Goal: Task Accomplishment & Management: Manage account settings

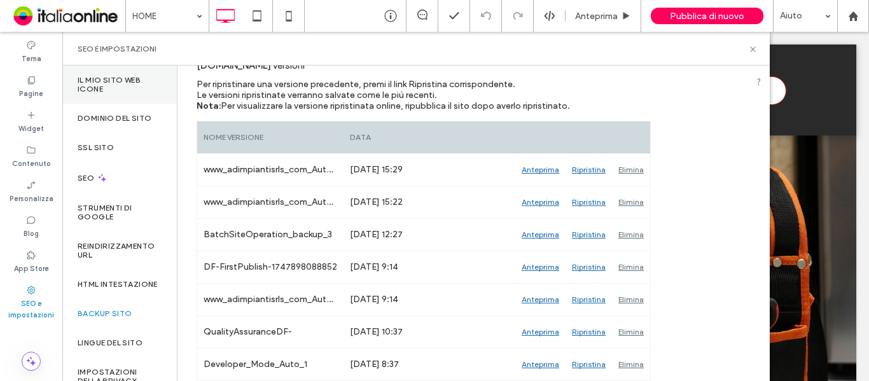
click at [109, 80] on label "Il mio sito web Icone" at bounding box center [120, 85] width 84 height 18
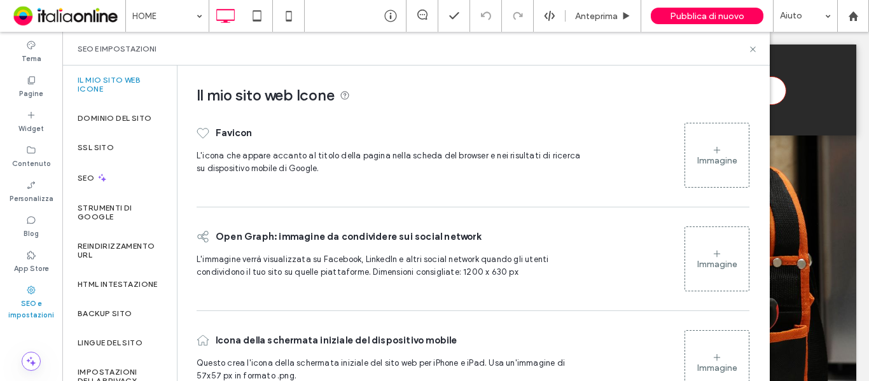
click at [718, 158] on div "Immagine" at bounding box center [717, 160] width 40 height 11
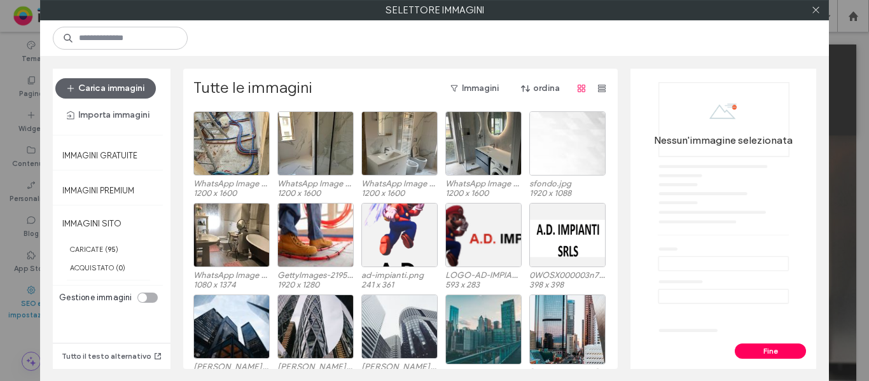
scroll to position [921, 0]
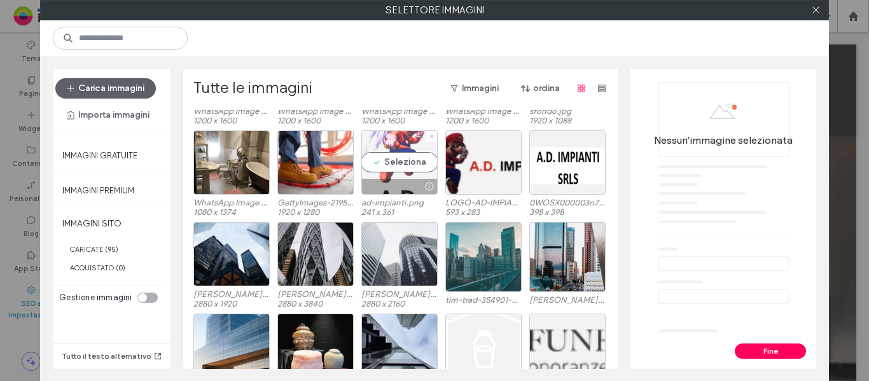
click at [401, 158] on div "Seleziona" at bounding box center [399, 162] width 76 height 64
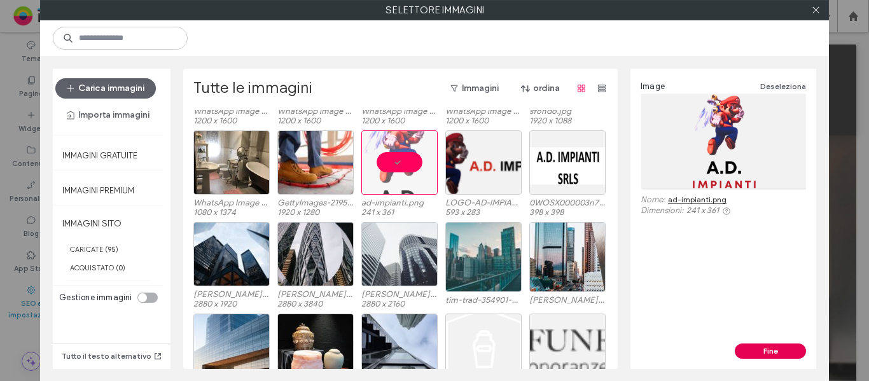
click at [771, 353] on button "Fine" at bounding box center [770, 351] width 71 height 15
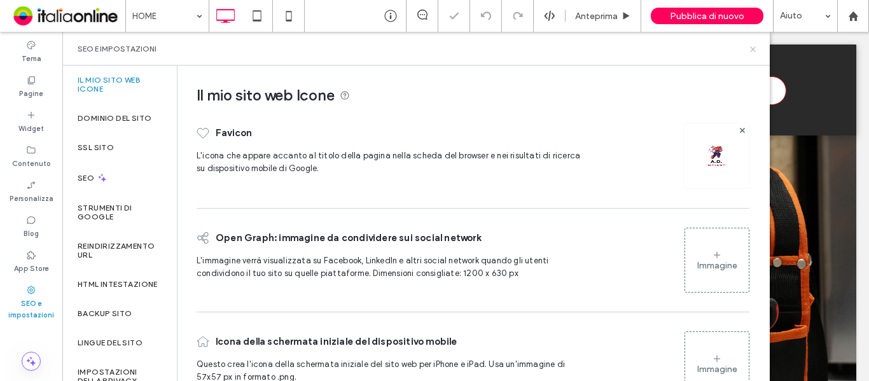
click at [754, 53] on icon at bounding box center [753, 50] width 10 height 10
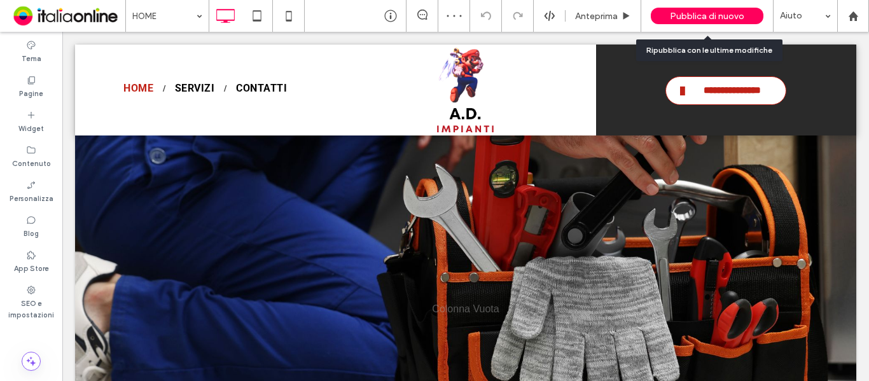
click at [742, 15] on span "Pubblica di nuovo" at bounding box center [707, 16] width 74 height 11
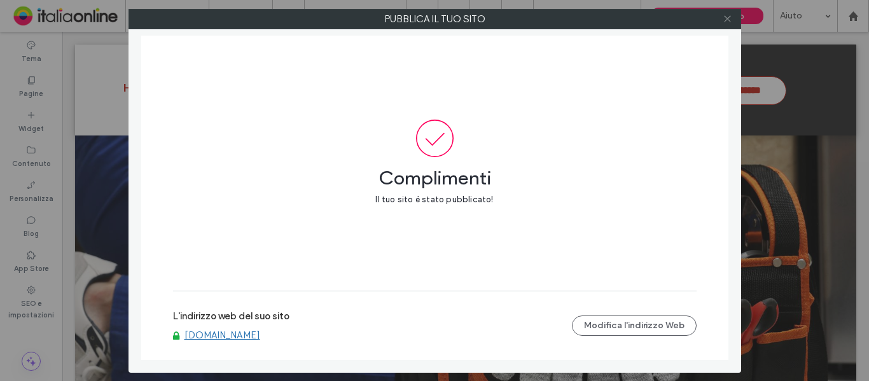
click at [725, 20] on icon at bounding box center [728, 19] width 10 height 10
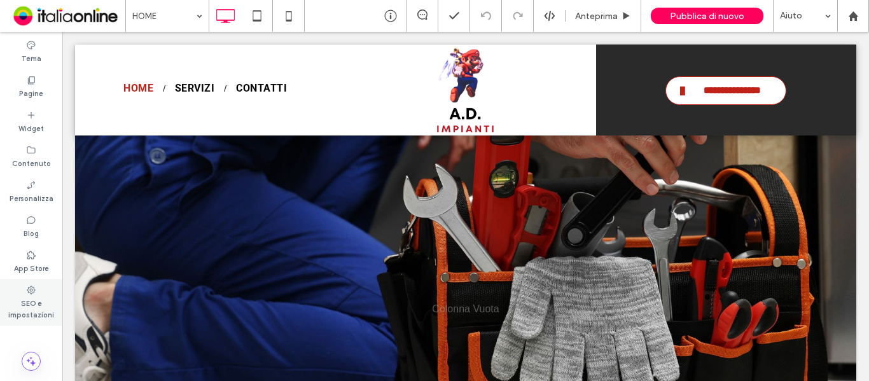
click at [30, 296] on label "SEO e impostazioni" at bounding box center [31, 307] width 62 height 25
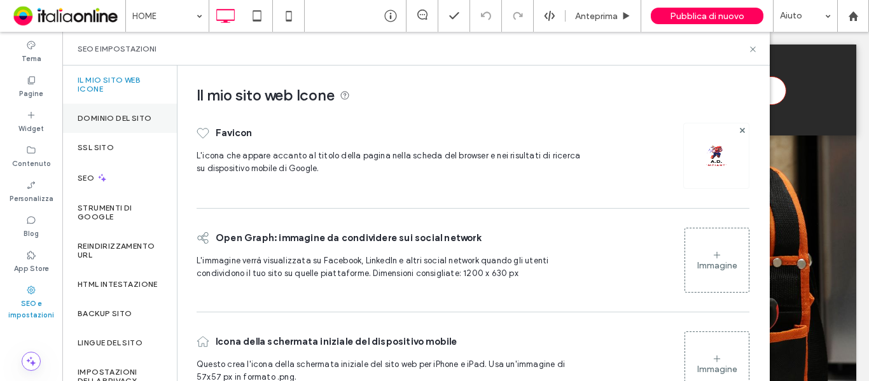
click at [125, 124] on div "Dominio del sito" at bounding box center [119, 118] width 115 height 29
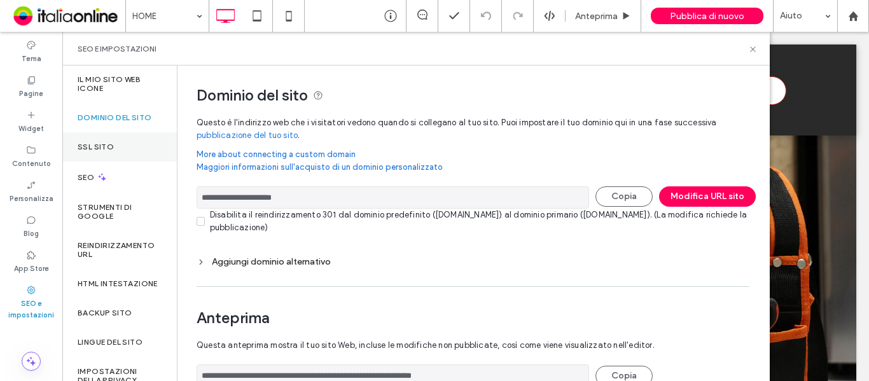
scroll to position [0, 0]
click at [113, 82] on label "Il mio sito web Icone" at bounding box center [120, 85] width 84 height 18
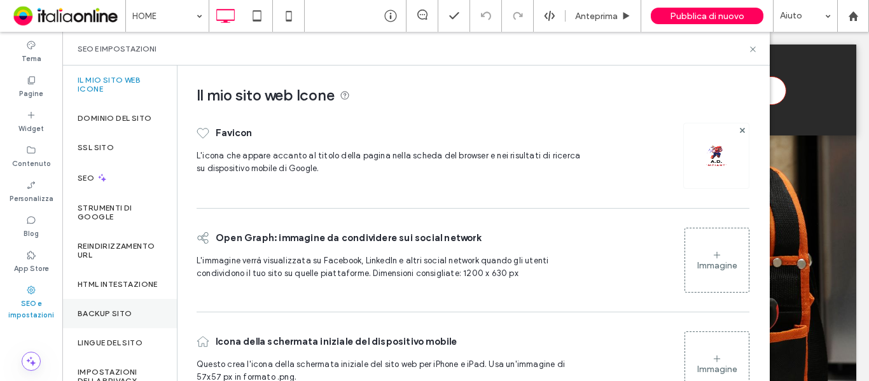
click at [119, 327] on div "Backup sito" at bounding box center [119, 313] width 115 height 29
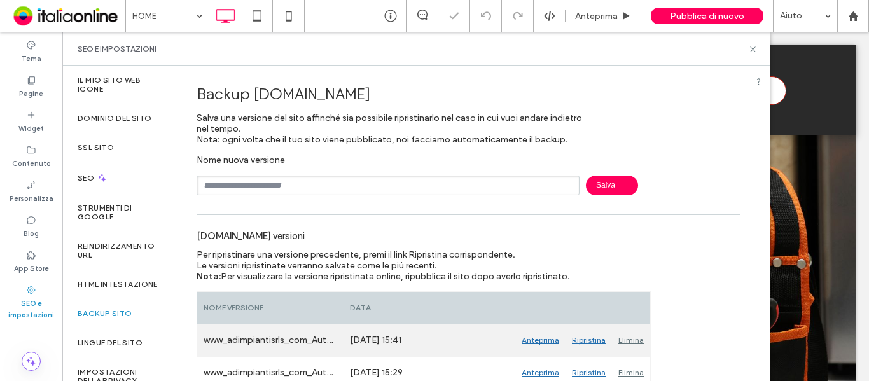
click at [632, 338] on div "Elimina" at bounding box center [631, 340] width 38 height 32
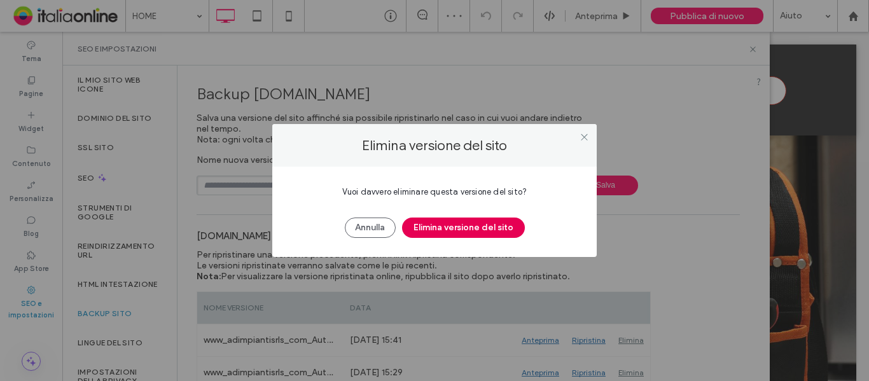
click at [506, 237] on button "Elimina versione del sito" at bounding box center [463, 228] width 123 height 20
